Goal: Task Accomplishment & Management: Use online tool/utility

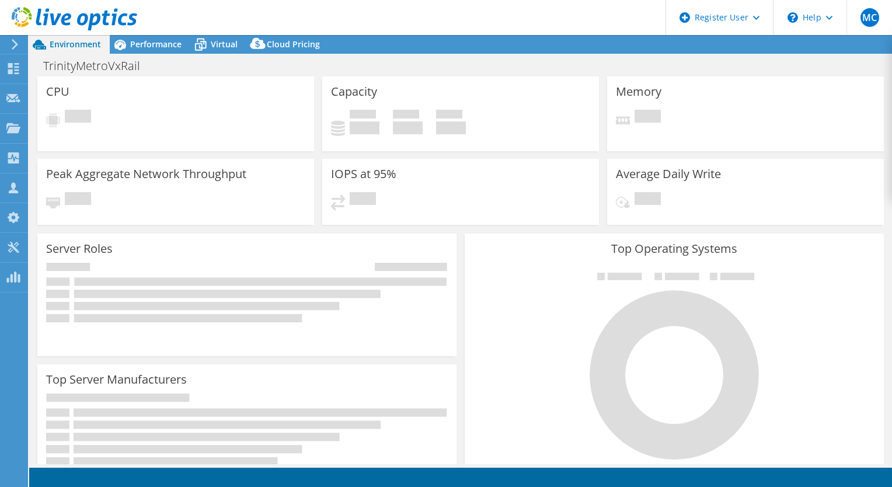
select select "USD"
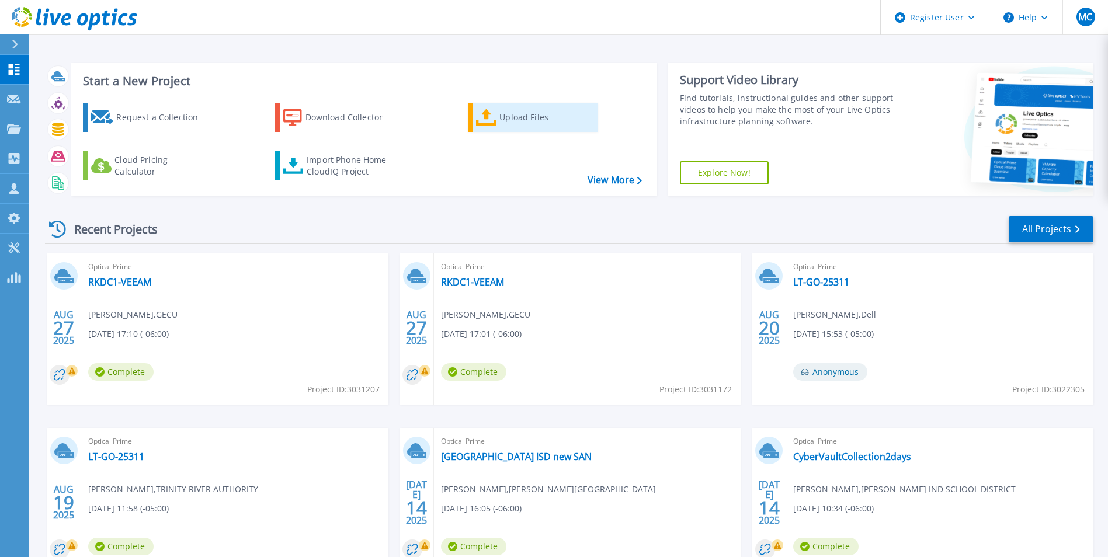
click at [520, 119] on div "Upload Files" at bounding box center [545, 117] width 93 height 23
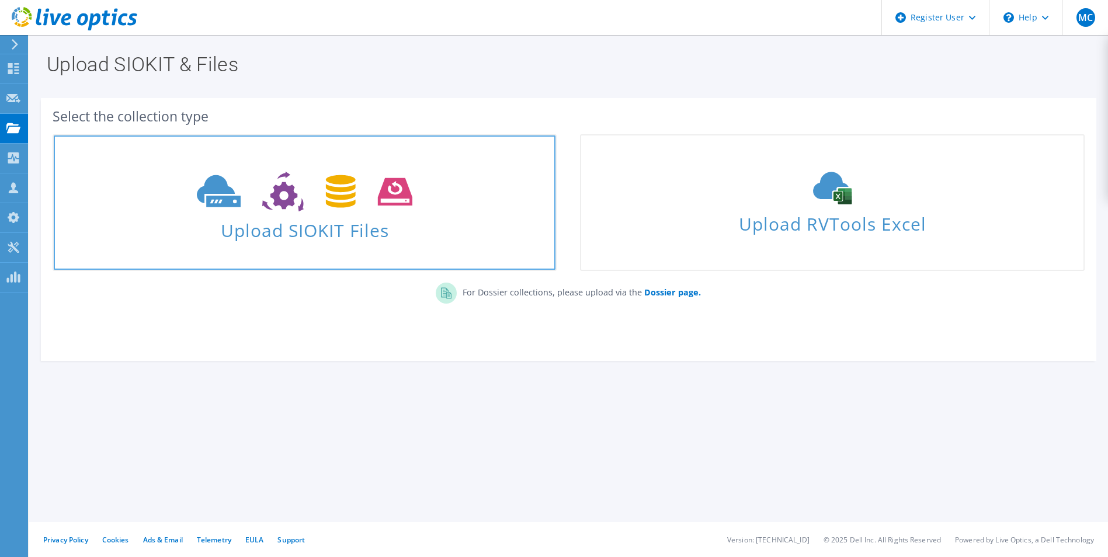
click at [319, 231] on span "Upload SIOKIT Files" at bounding box center [305, 226] width 502 height 25
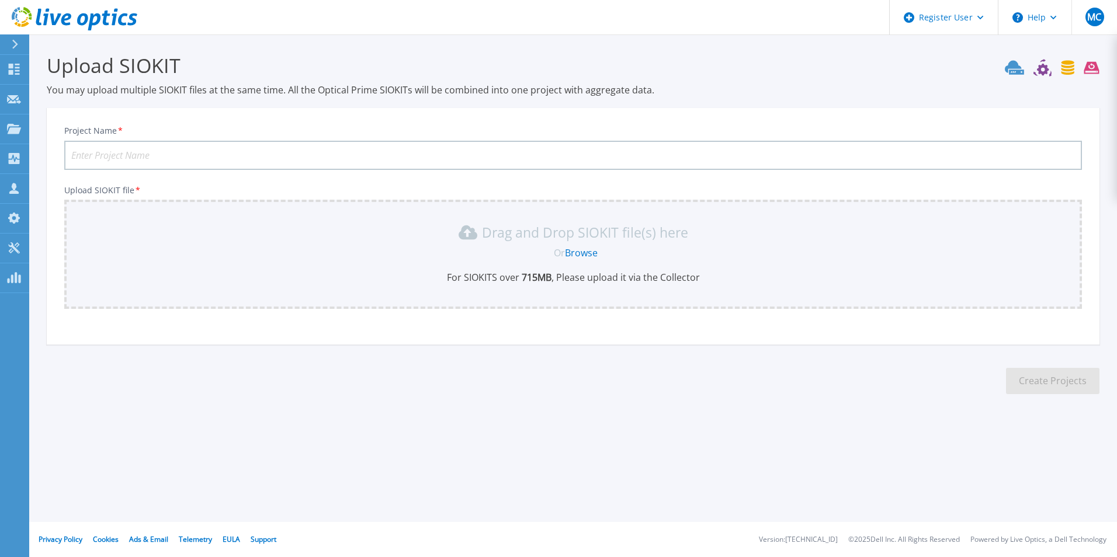
click at [94, 158] on input "Project Name *" at bounding box center [572, 155] width 1017 height 29
